Goal: Navigation & Orientation: Find specific page/section

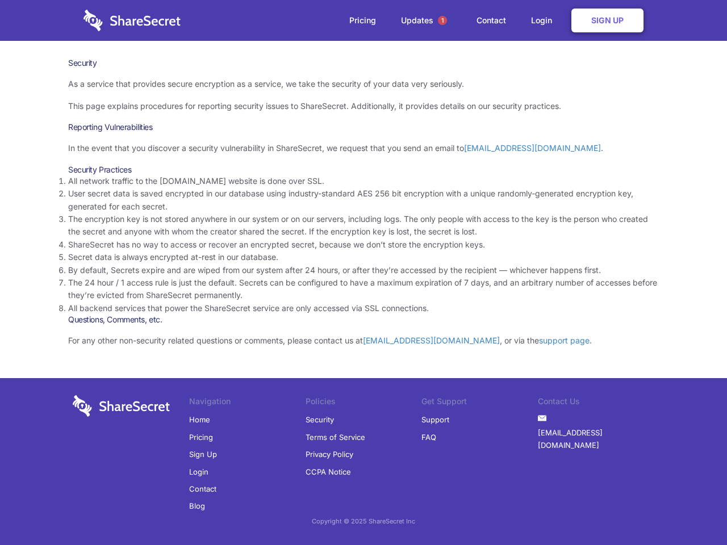
click at [364, 273] on li "By default, Secrets expire and are wiped from our system after 24 hours, or aft…" at bounding box center [363, 270] width 591 height 12
click at [443, 20] on span "1" at bounding box center [442, 20] width 9 height 9
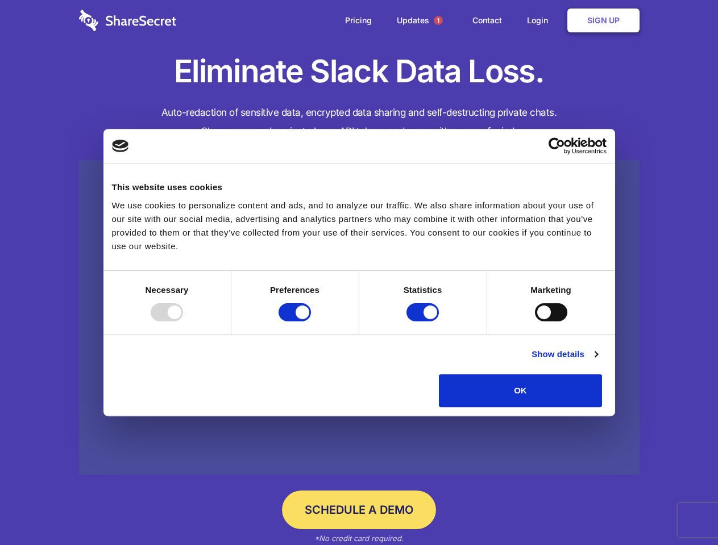
click at [183, 322] on div at bounding box center [167, 312] width 32 height 18
click at [311, 322] on input "Preferences" at bounding box center [294, 312] width 32 height 18
checkbox input "false"
click at [424, 322] on input "Statistics" at bounding box center [422, 312] width 32 height 18
checkbox input "false"
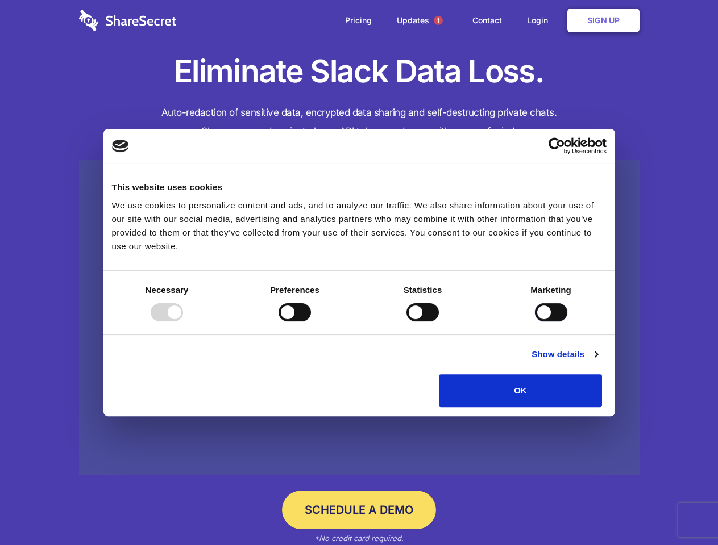
click at [535, 322] on input "Marketing" at bounding box center [551, 312] width 32 height 18
checkbox input "true"
click at [597, 361] on link "Show details" at bounding box center [564, 355] width 66 height 14
click at [0, 0] on li "Necessary 7 Necessary cookies help make a website usable by enabling basic func…" at bounding box center [0, 0] width 0 height 0
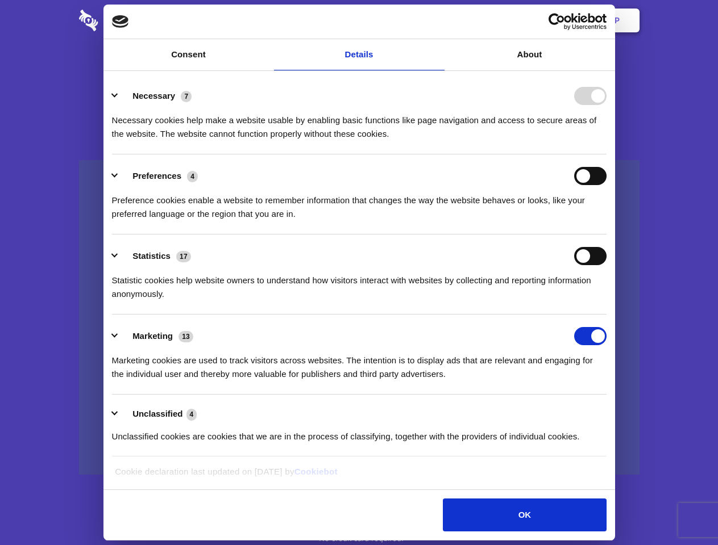
click at [437, 20] on span "1" at bounding box center [437, 20] width 9 height 9
